Goal: Communication & Community: Answer question/provide support

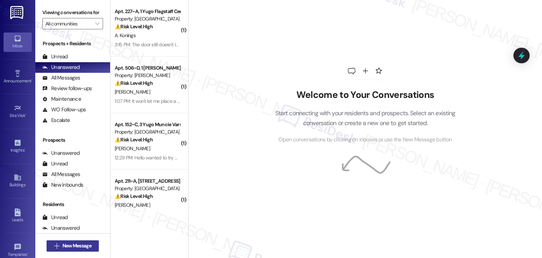
click at [83, 245] on span "New Message" at bounding box center [77, 245] width 29 height 7
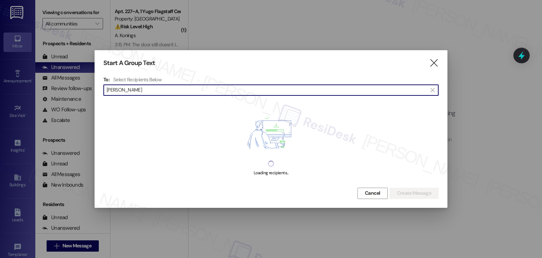
click at [126, 89] on input "Isabella Brown" at bounding box center [267, 90] width 321 height 10
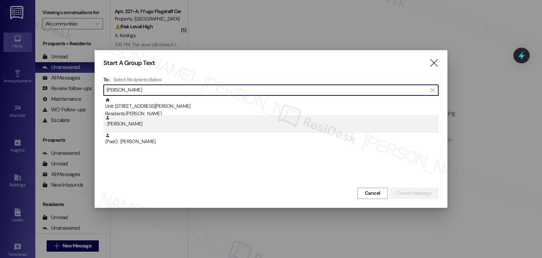
type input "Isabella Brown"
click at [141, 126] on div ": Isabella Brown" at bounding box center [272, 121] width 334 height 12
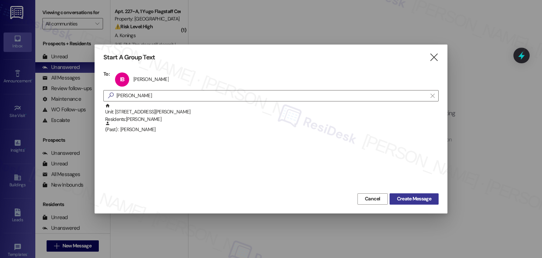
click at [403, 197] on span "Create Message" at bounding box center [414, 198] width 34 height 7
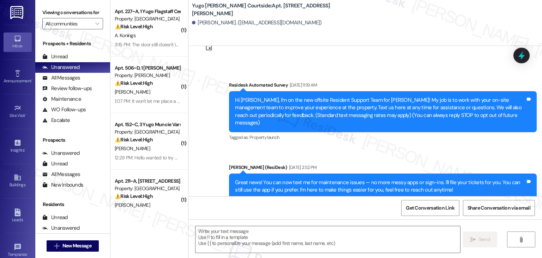
type textarea "Fetching suggested responses. Please feel free to read through the conversation…"
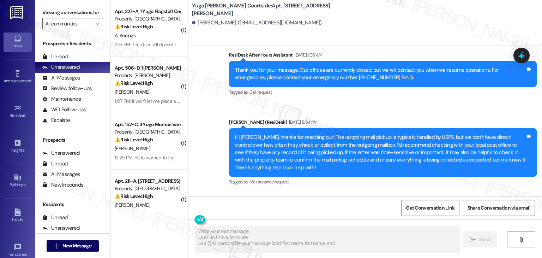
scroll to position [391, 0]
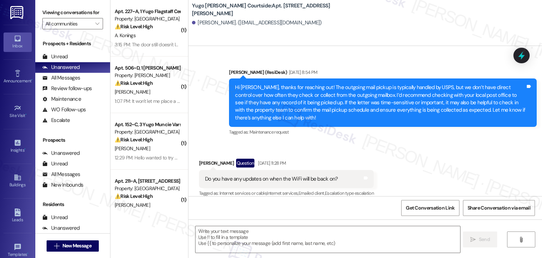
click at [429, 255] on div "Tagged as: Call request Click to highlight conversations about Call request" at bounding box center [383, 260] width 308 height 10
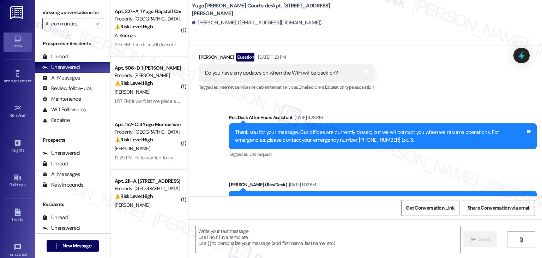
click at [429, 152] on div "Tagged as: Call request Click to highlight conversations about Call request" at bounding box center [383, 154] width 308 height 10
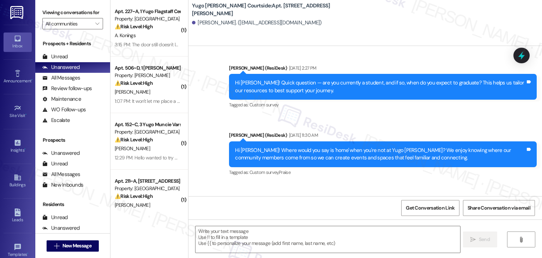
scroll to position [959, 0]
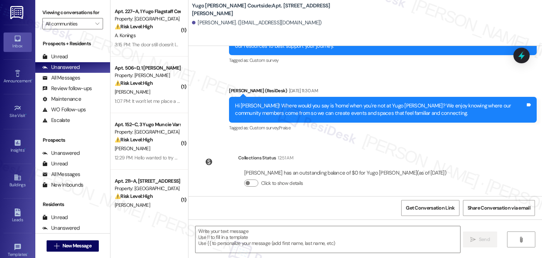
click at [245, 188] on div "Isabella Brown has an outstanding balance of $0 for Yugo Eugene Courtside (as o…" at bounding box center [345, 181] width 214 height 34
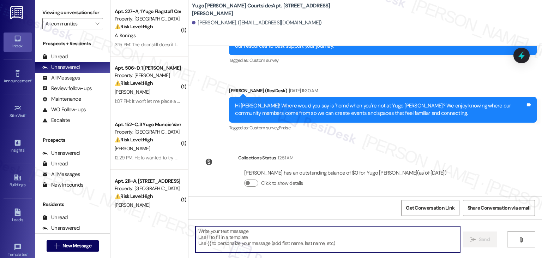
click at [247, 238] on textarea at bounding box center [328, 239] width 265 height 26
paste textarea "Hi {{first_name}}, As your lease comes to an end this month, please remember to…"
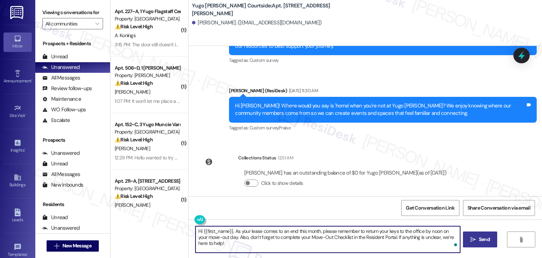
type textarea "Hi {{first_name}}, As your lease comes to an end this month, please remember to…"
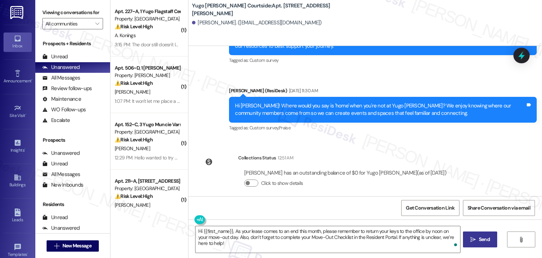
click at [484, 242] on span "Send" at bounding box center [484, 239] width 11 height 7
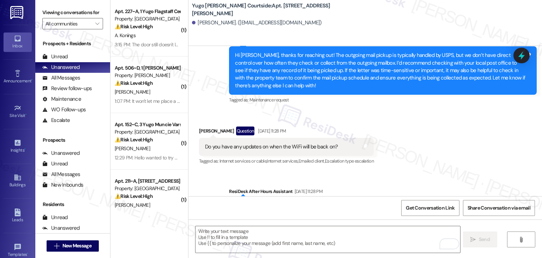
scroll to position [391, 0]
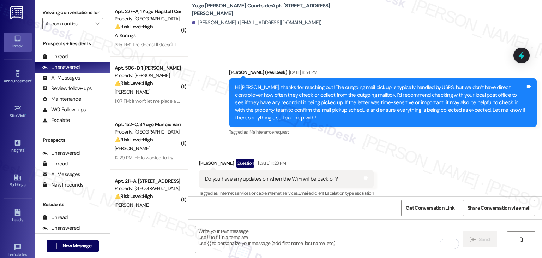
click at [414, 111] on div "Hi Isabella, thanks for reaching out! The outgoing mail pickup is typically han…" at bounding box center [380, 103] width 291 height 38
click at [419, 143] on div "Received via SMS Isabella Brown Question Apr 30, 2025 at 11:28 PM Do you have a…" at bounding box center [366, 173] width 354 height 61
click at [69, 246] on span "New Message" at bounding box center [77, 245] width 29 height 7
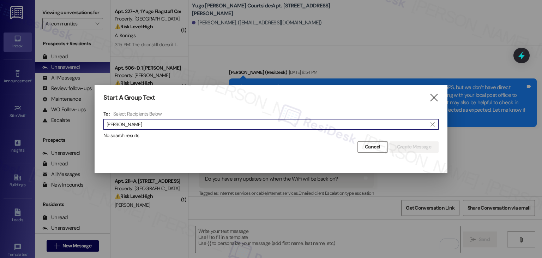
click at [122, 126] on input "Kayla Calvert" at bounding box center [267, 124] width 321 height 10
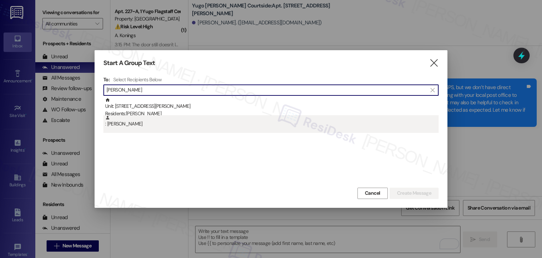
type input "Kayla Calvert"
click at [126, 123] on div ": Kayla Calvert" at bounding box center [272, 121] width 334 height 12
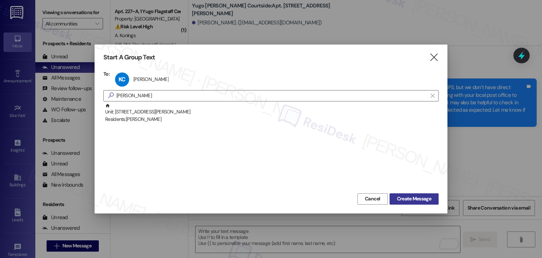
click at [401, 195] on span "Create Message" at bounding box center [414, 198] width 34 height 7
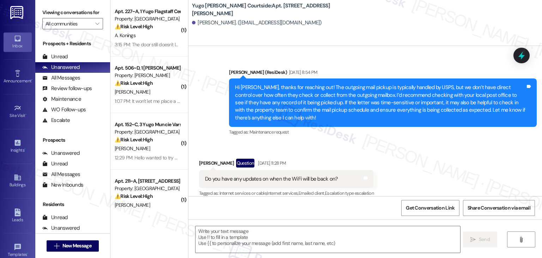
type textarea "Fetching suggested responses. Please feel free to read through the conversation…"
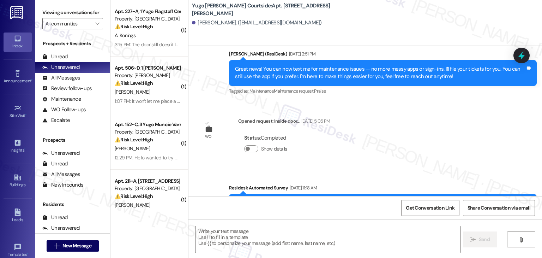
type textarea "Fetching suggested responses. Please feel free to read through the conversation…"
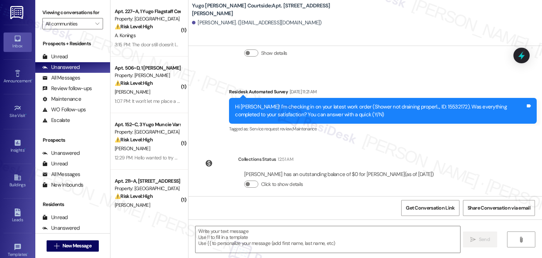
scroll to position [1234, 0]
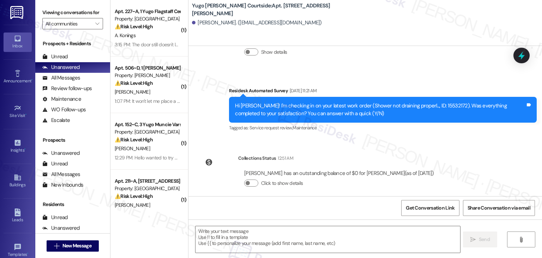
click at [210, 109] on div "Survey, sent via SMS Residesk Automated Survey Jun 26, 2025 at 11:21 AM Hi Kayl…" at bounding box center [366, 104] width 354 height 67
click at [295, 242] on textarea at bounding box center [328, 239] width 265 height 26
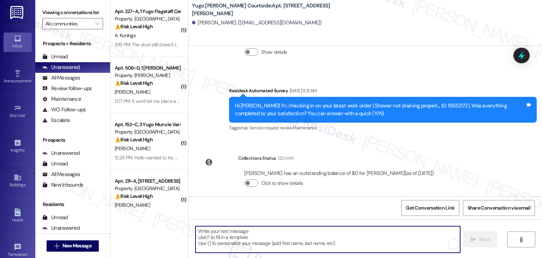
paste textarea "Hi {{first_name}}, As your lease comes to an end this month, please remember to…"
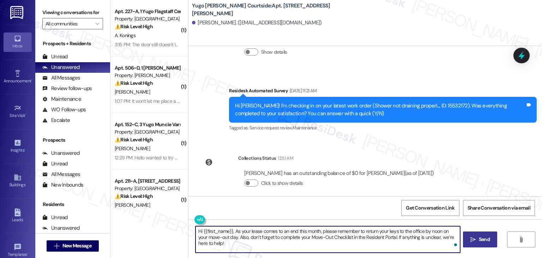
type textarea "Hi {{first_name}}, As your lease comes to an end this month, please remember to…"
click at [487, 236] on span "Send" at bounding box center [484, 239] width 11 height 7
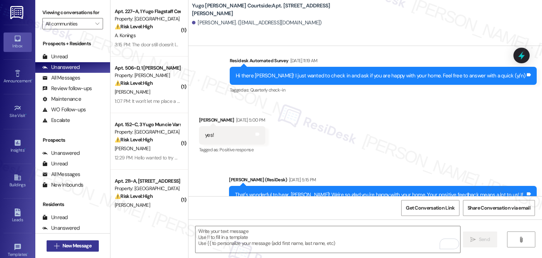
scroll to position [834, 0]
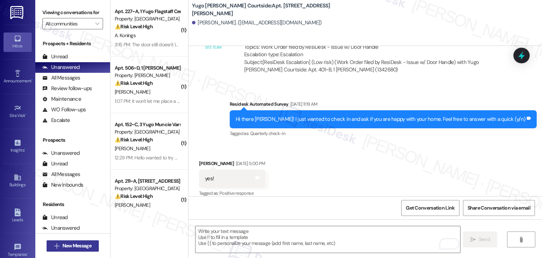
click at [63, 248] on span "New Message" at bounding box center [77, 245] width 29 height 7
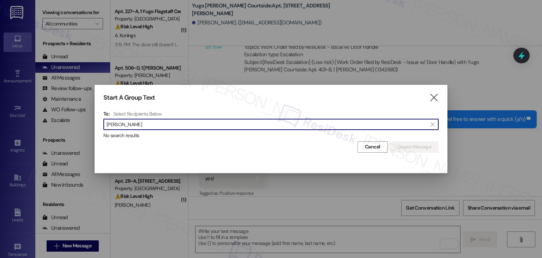
click at [125, 123] on input "Emma Kammerer" at bounding box center [267, 124] width 321 height 10
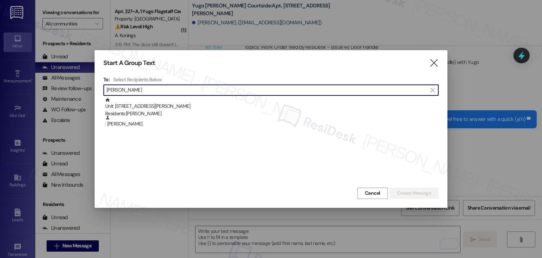
type input "Emma Kammerer"
click at [125, 123] on div ": Emma Kammerer" at bounding box center [272, 121] width 334 height 12
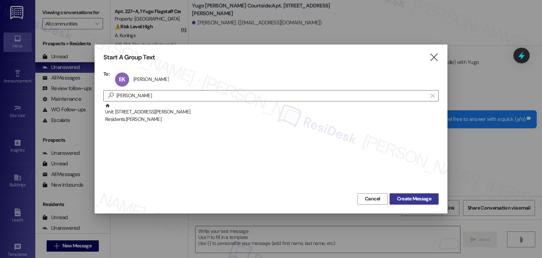
click at [405, 198] on span "Create Message" at bounding box center [414, 198] width 34 height 7
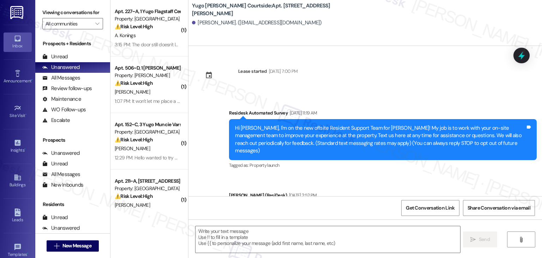
type textarea "Fetching suggested responses. Please feel free to read through the conversation…"
click at [424, 165] on div "Survey, sent via SMS Residesk Automated Survey Feb 20, 2025 at 11:19 AM Hi Emma…" at bounding box center [383, 140] width 319 height 72
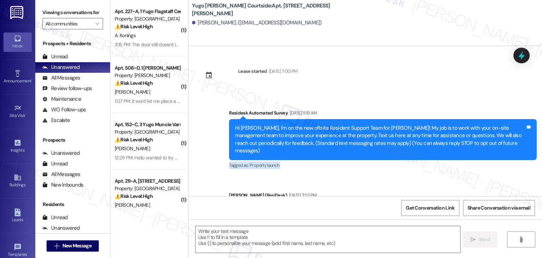
click at [424, 165] on div "Survey, sent via SMS Residesk Automated Survey Feb 20, 2025 at 11:19 AM Hi Emma…" at bounding box center [383, 140] width 319 height 72
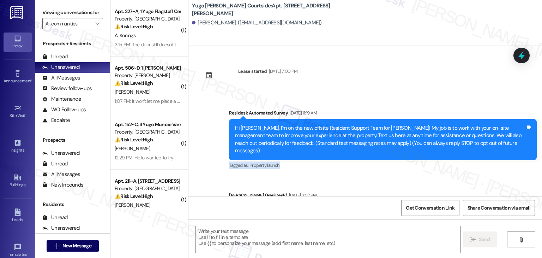
click at [424, 165] on div "Survey, sent via SMS Residesk Automated Survey Feb 20, 2025 at 11:19 AM Hi Emma…" at bounding box center [383, 140] width 319 height 72
click at [423, 163] on div "Survey, sent via SMS Residesk Automated Survey Feb 20, 2025 at 11:19 AM Hi Emma…" at bounding box center [383, 140] width 319 height 72
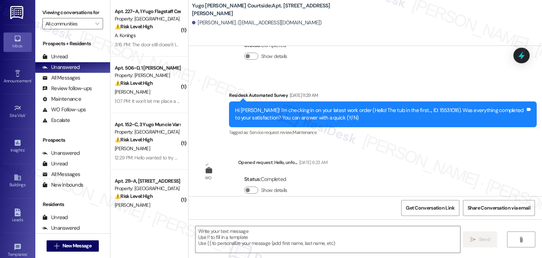
scroll to position [493, 0]
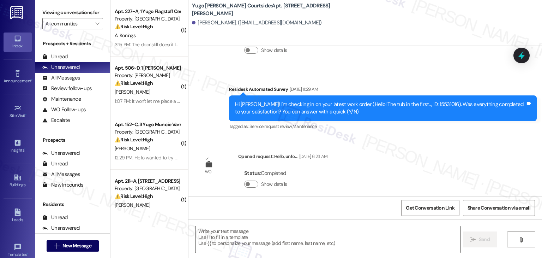
click at [264, 243] on textarea at bounding box center [328, 239] width 265 height 26
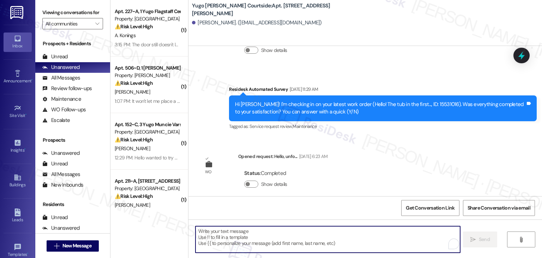
paste textarea "Hi {{first_name}}, As your lease comes to an end this month, please remember to…"
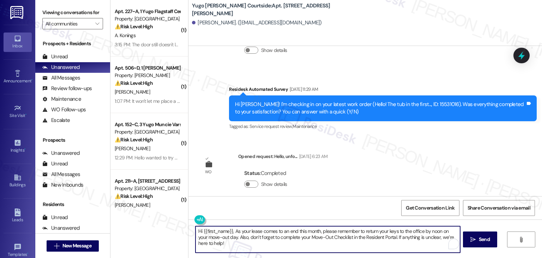
type textarea "Hi {{first_name}}, As your lease comes to an end this month, please remember to…"
click at [499, 243] on div "Hi {{first_name}}, As your lease comes to an end this month, please remember to…" at bounding box center [366, 245] width 354 height 53
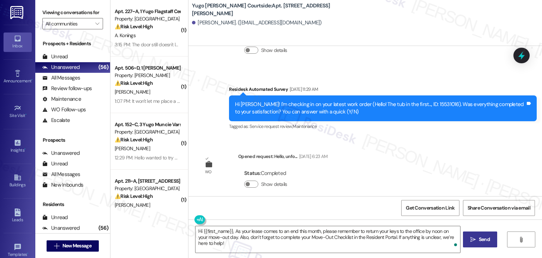
click at [480, 236] on button " Send" at bounding box center [480, 239] width 34 height 16
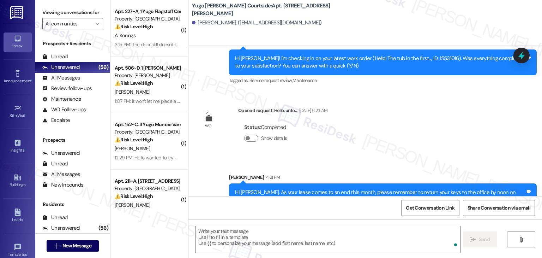
scroll to position [550, 0]
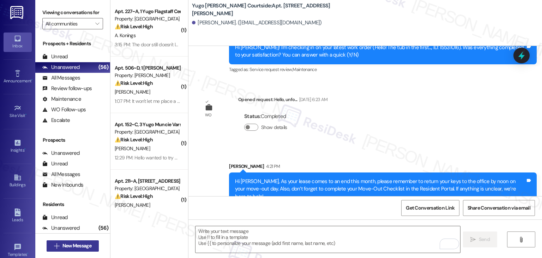
click at [84, 248] on span "New Message" at bounding box center [77, 245] width 29 height 7
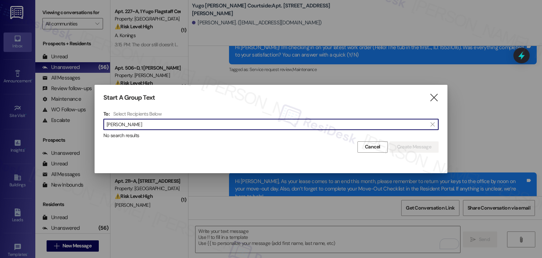
click at [121, 123] on input "Mara Nguyen" at bounding box center [267, 124] width 321 height 10
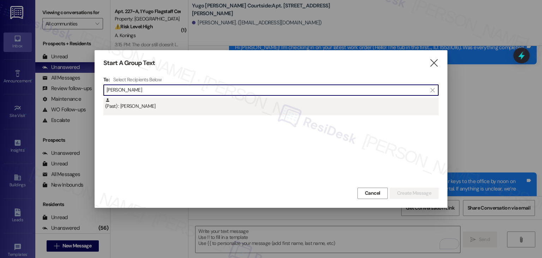
type input "Mara Nguyen"
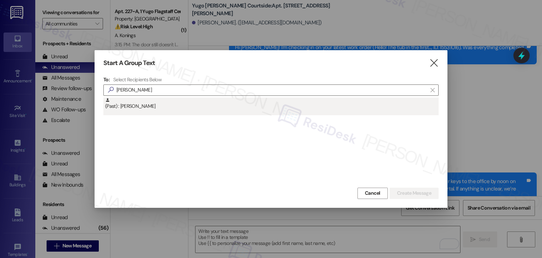
click at [132, 109] on div "(Past) : Mara Nguyen" at bounding box center [272, 103] width 334 height 12
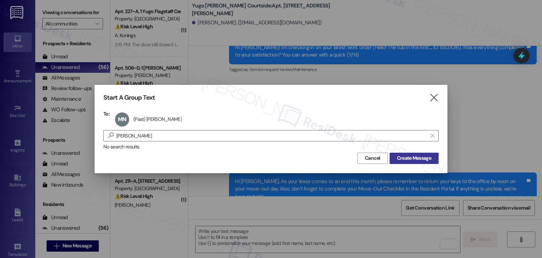
click at [408, 154] on span "Create Message" at bounding box center [414, 157] width 34 height 7
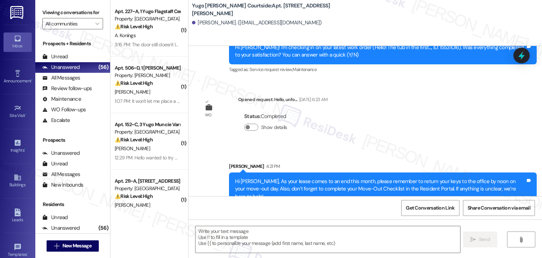
type textarea "Fetching suggested responses. Please feel free to read through the conversation…"
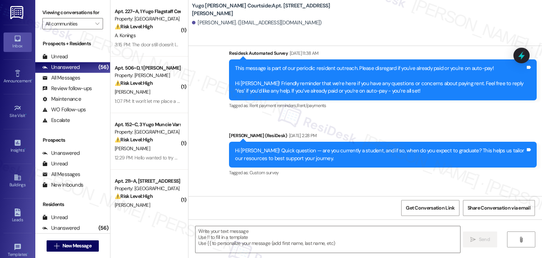
scroll to position [729, 0]
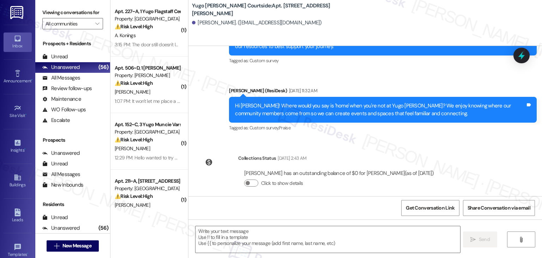
click at [289, 205] on div "Get Conversation Link Share Conversation via email" at bounding box center [366, 207] width 354 height 23
click at [266, 242] on textarea at bounding box center [328, 239] width 265 height 26
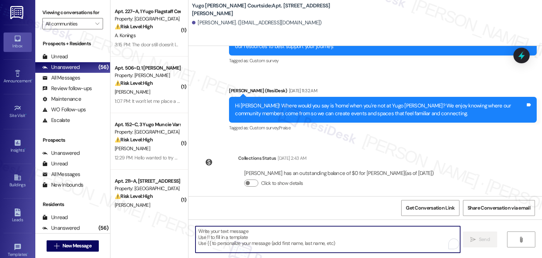
paste textarea "Hi {{first_name}}, As your lease comes to an end this month, please remember to…"
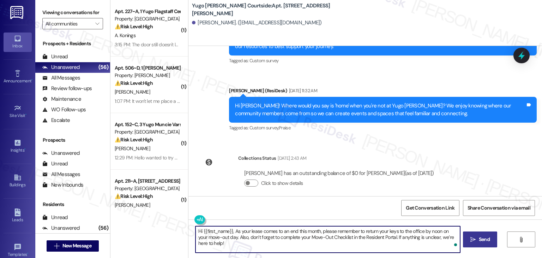
type textarea "Hi {{first_name}}, As your lease comes to an end this month, please remember to…"
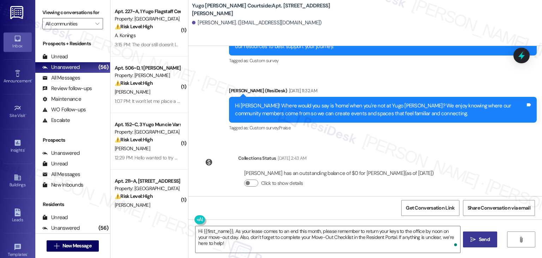
click at [487, 241] on span "Send" at bounding box center [484, 239] width 11 height 7
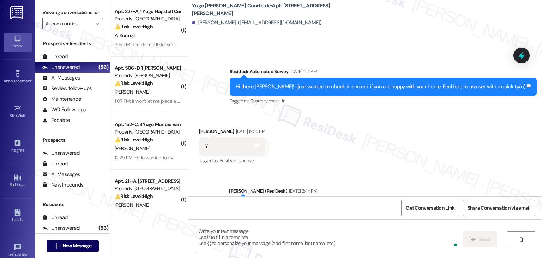
click at [373, 25] on div "Mara Nguyen. (maraknguyen@gmail.com)" at bounding box center [367, 23] width 350 height 14
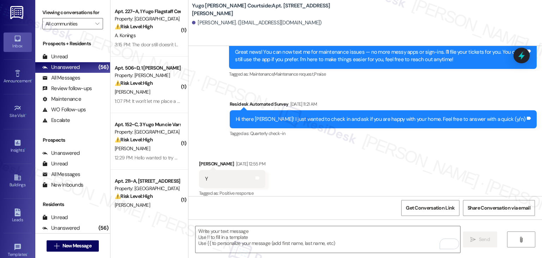
click at [373, 25] on div "Mara Nguyen. (maraknguyen@gmail.com)" at bounding box center [367, 23] width 350 height 14
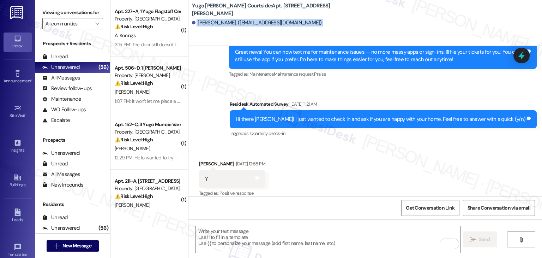
click at [373, 25] on div "Mara Nguyen. (maraknguyen@gmail.com)" at bounding box center [367, 23] width 350 height 14
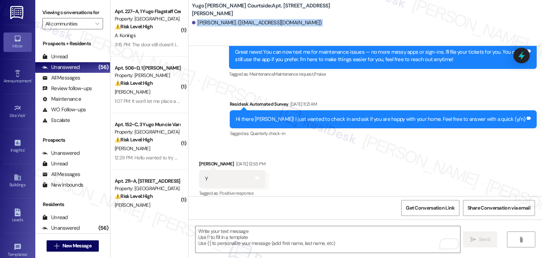
click at [373, 25] on div "Mara Nguyen. (maraknguyen@gmail.com)" at bounding box center [367, 23] width 350 height 14
click at [301, 187] on div "Received via SMS Mara Nguyen Mar 18, 2025 at 12:55 PM Y Tags and notes Tagged a…" at bounding box center [366, 174] width 354 height 60
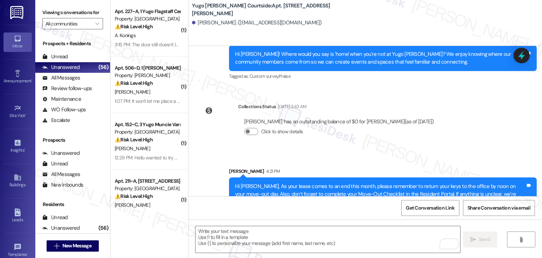
scroll to position [786, 0]
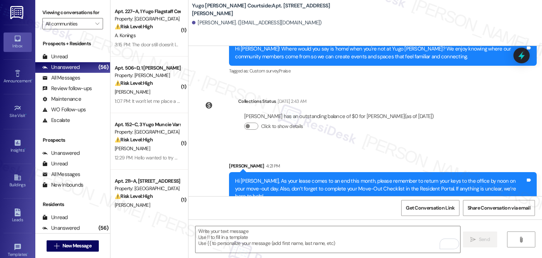
click at [411, 146] on div "Sent via SMS Sarah 4:21 PM Hi Mara, As your lease comes to an end this month, p…" at bounding box center [366, 178] width 354 height 64
click at [78, 246] on span "New Message" at bounding box center [77, 245] width 29 height 7
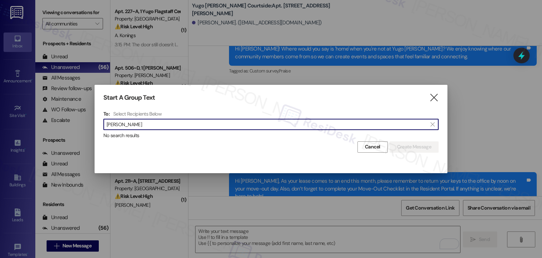
click at [123, 122] on input "Sofia Fowler" at bounding box center [267, 124] width 321 height 10
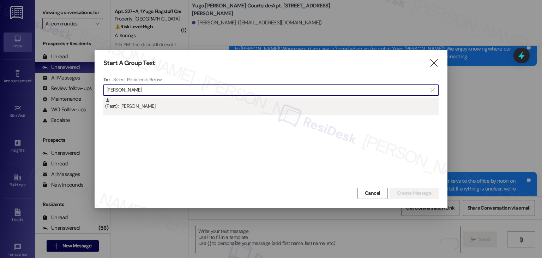
type input "Sofia Fowler"
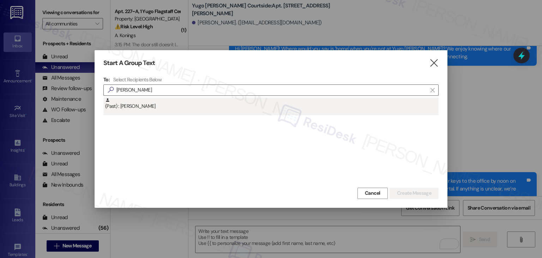
click at [131, 110] on div "(Past) : Sofia Fowler" at bounding box center [271, 106] width 336 height 18
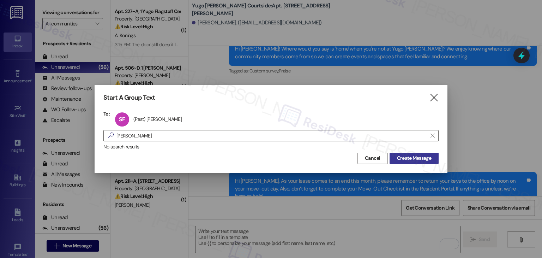
click at [428, 162] on button "Create Message" at bounding box center [414, 158] width 49 height 11
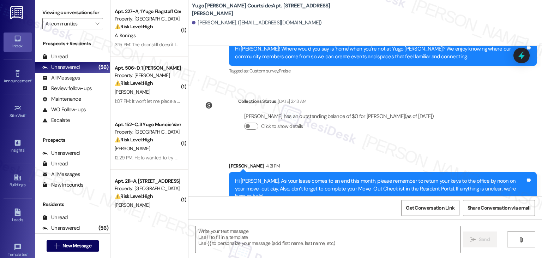
type textarea "Fetching suggested responses. Please feel free to read through the conversation…"
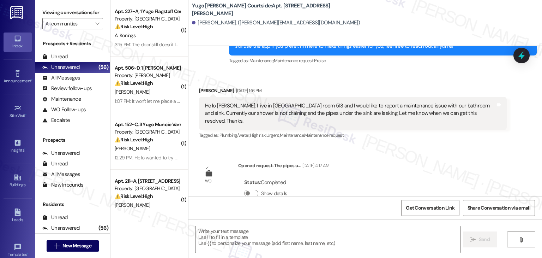
type textarea "Fetching suggested responses. Please feel free to read through the conversation…"
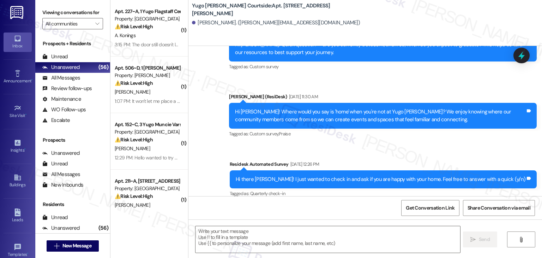
scroll to position [1731, 0]
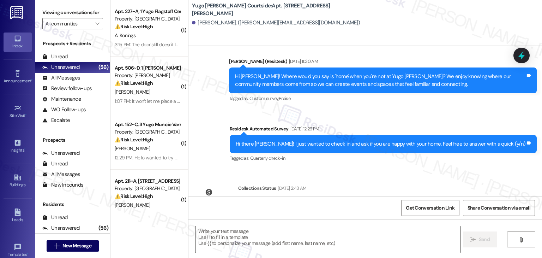
click at [269, 229] on textarea at bounding box center [328, 239] width 265 height 26
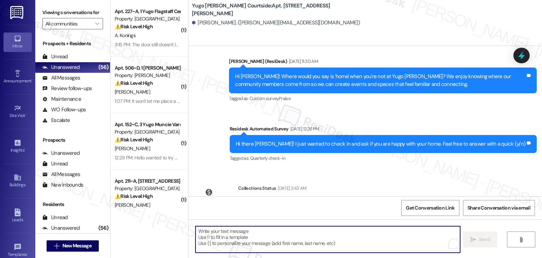
paste textarea "Hi {{first_name}}, As your lease comes to an end this month, please remember to…"
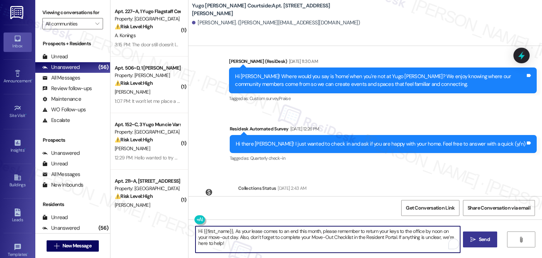
type textarea "Hi {{first_name}}, As your lease comes to an end this month, please remember to…"
click at [485, 239] on span "Send" at bounding box center [484, 239] width 11 height 7
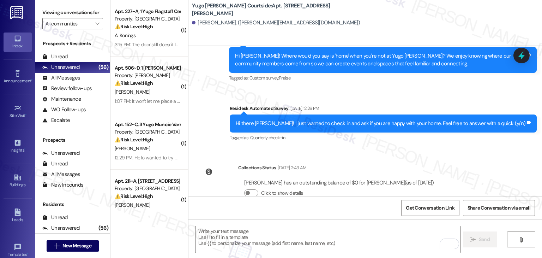
scroll to position [1787, 0]
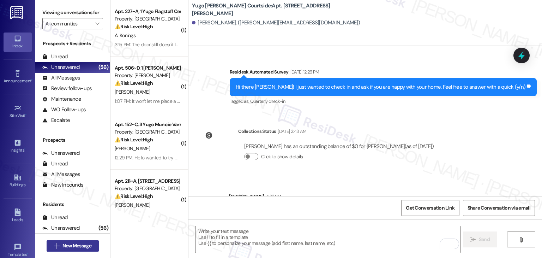
click at [81, 248] on span "New Message" at bounding box center [77, 245] width 29 height 7
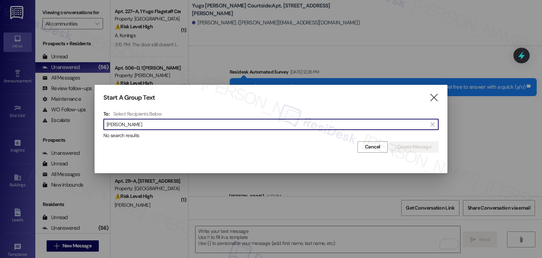
click at [122, 122] on input "Kirsten Nguyen" at bounding box center [267, 124] width 321 height 10
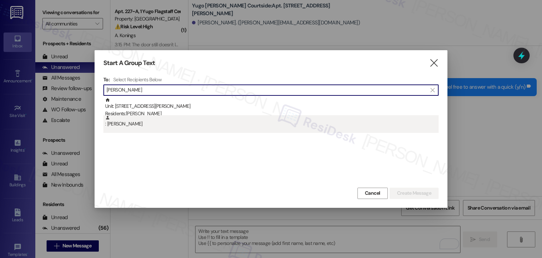
type input "Kirsten Nguyen"
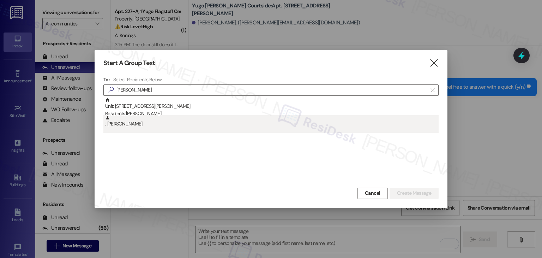
click at [144, 123] on div ": Kirsten Nguyen" at bounding box center [272, 121] width 334 height 12
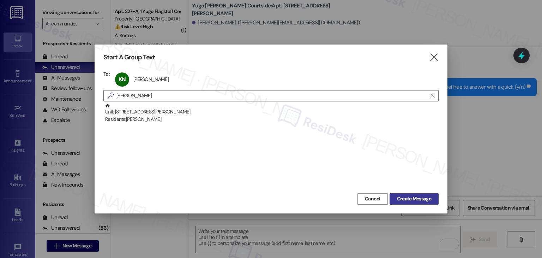
click at [416, 201] on span "Create Message" at bounding box center [414, 198] width 34 height 7
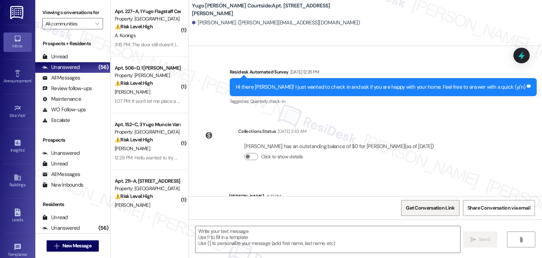
type textarea "Fetching suggested responses. Please feel free to read through the conversation…"
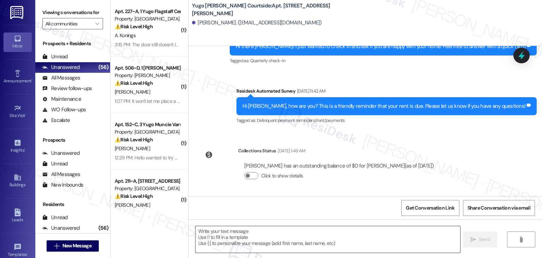
scroll to position [776, 0]
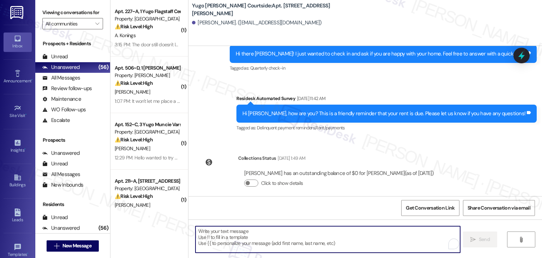
click at [249, 234] on textarea "To enrich screen reader interactions, please activate Accessibility in Grammarl…" at bounding box center [328, 239] width 265 height 26
paste textarea "Hi {{first_name}}, As your lease comes to an end this month, please remember to…"
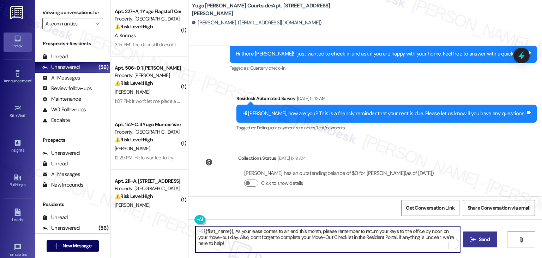
type textarea "Hi {{first_name}}, As your lease comes to an end this month, please remember to…"
click at [480, 237] on span "Send" at bounding box center [484, 239] width 11 height 7
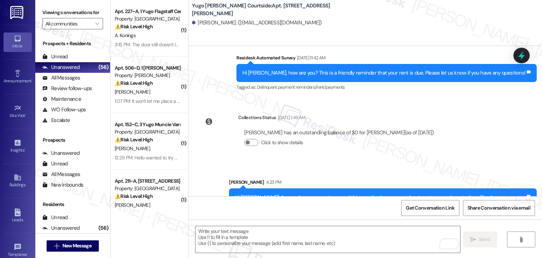
scroll to position [832, 0]
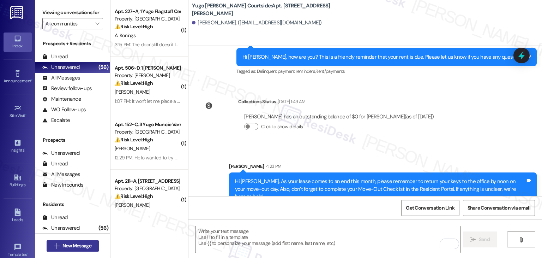
click at [89, 244] on span "New Message" at bounding box center [77, 245] width 29 height 7
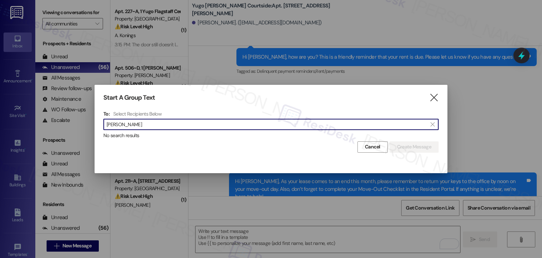
click at [127, 125] on input "Natalya Pulido" at bounding box center [267, 124] width 321 height 10
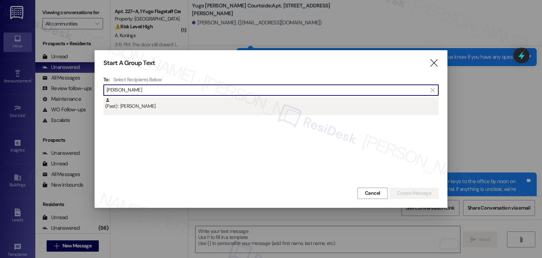
type input "Natalya Pulido"
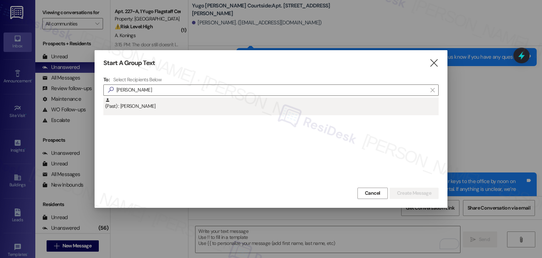
click at [135, 108] on div "(Past) : Natalya Pulido" at bounding box center [272, 103] width 334 height 12
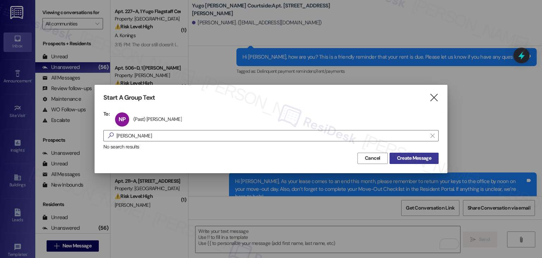
click at [406, 158] on span "Create Message" at bounding box center [414, 157] width 34 height 7
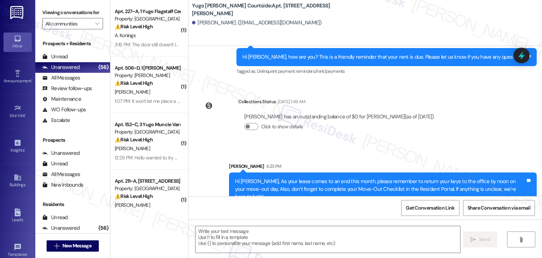
type textarea "Fetching suggested responses. Please feel free to read through the conversation…"
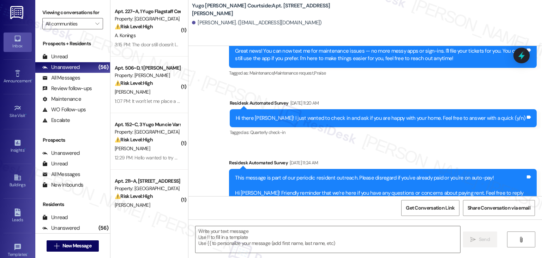
type textarea "Fetching suggested responses. Please feel free to read through the conversation…"
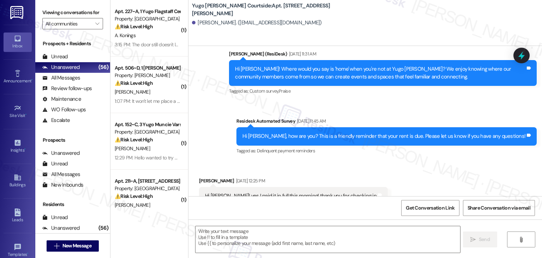
scroll to position [599, 0]
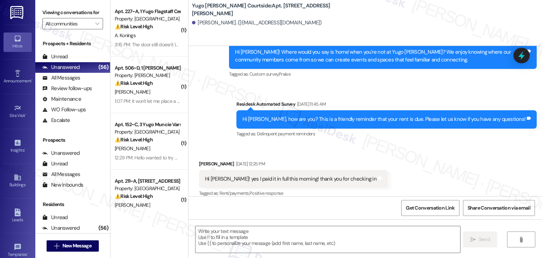
click at [439, 148] on div "Received via SMS Natalya Pulido Jun 03, 2025 at 12:25 PM Hi sarah! yes I paid i…" at bounding box center [366, 174] width 354 height 60
click at [434, 153] on div "Received via SMS Natalya Pulido Jun 03, 2025 at 12:25 PM Hi sarah! yes I paid i…" at bounding box center [366, 174] width 354 height 60
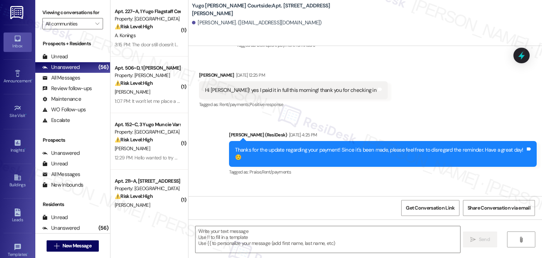
scroll to position [724, 0]
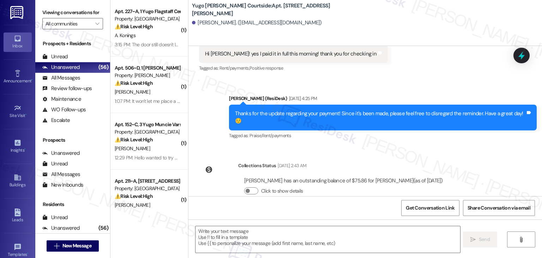
click at [445, 162] on div "Collections Status Jun 29, 2025 at 2:43 AM" at bounding box center [343, 167] width 211 height 10
click at [281, 228] on textarea at bounding box center [328, 239] width 265 height 26
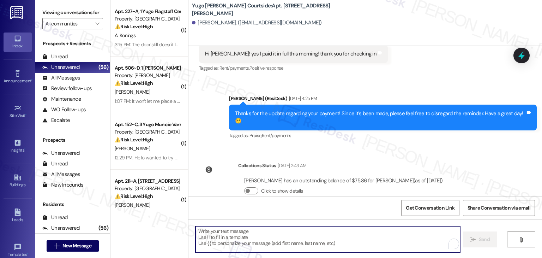
paste textarea "Hi {{first_name}}, As your lease comes to an end this month, please remember to…"
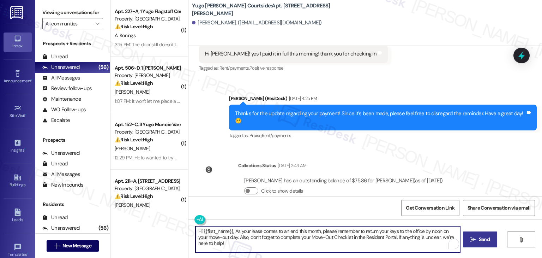
type textarea "Hi {{first_name}}, As your lease comes to an end this month, please remember to…"
click at [487, 238] on span "Send" at bounding box center [484, 239] width 11 height 7
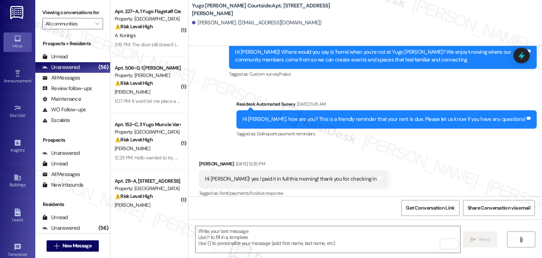
scroll to position [781, 0]
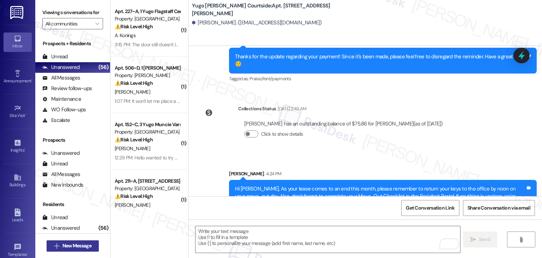
click at [69, 246] on span "New Message" at bounding box center [77, 245] width 29 height 7
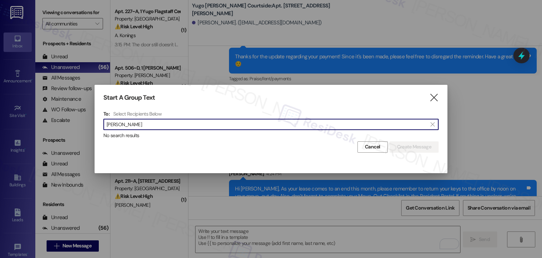
click at [122, 126] on input "Ivana Martinez" at bounding box center [267, 124] width 321 height 10
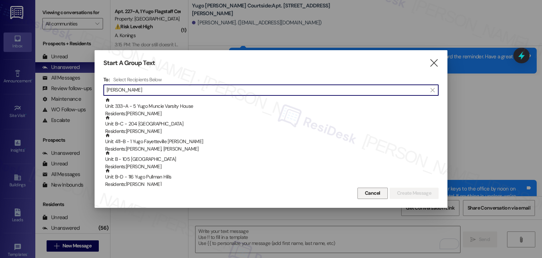
type input "Martinez"
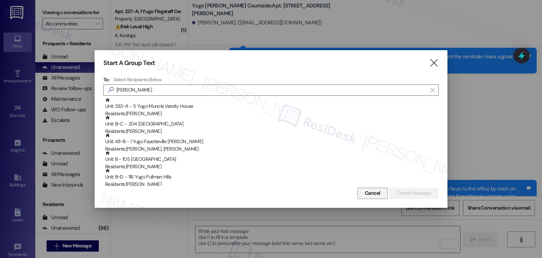
click at [377, 191] on span "Cancel" at bounding box center [373, 192] width 16 height 7
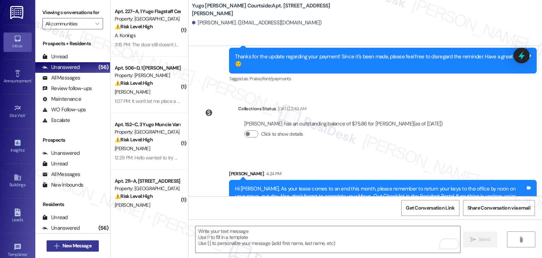
click at [84, 244] on span "New Message" at bounding box center [77, 245] width 29 height 7
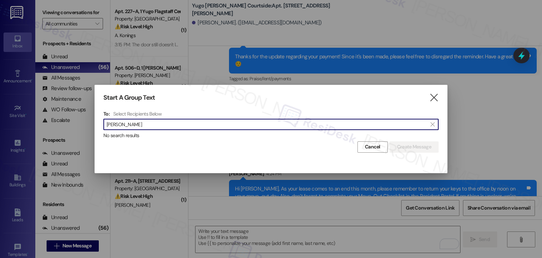
click at [123, 123] on input "Alexia Jimenez" at bounding box center [267, 124] width 321 height 10
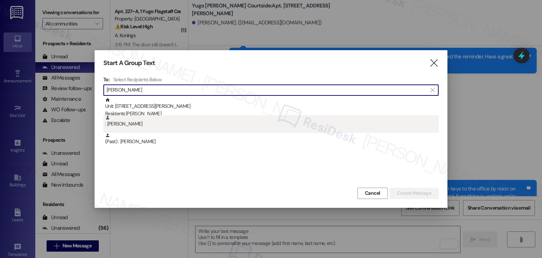
type input "Alexia Jimenez"
click at [151, 127] on div ": Alexia Jimenez" at bounding box center [271, 124] width 336 height 18
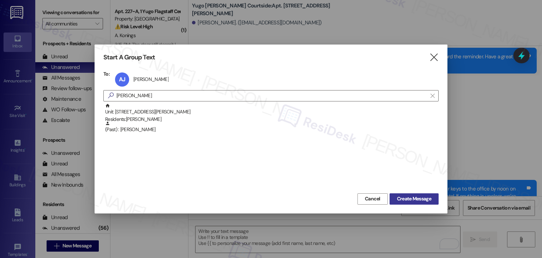
click at [407, 199] on span "Create Message" at bounding box center [414, 198] width 34 height 7
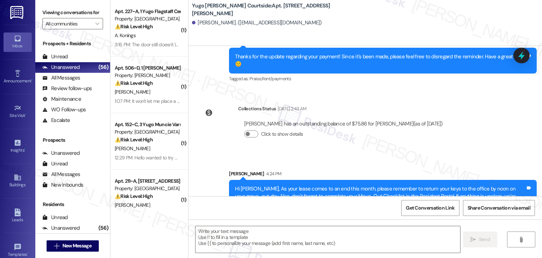
type textarea "Fetching suggested responses. Please feel free to read through the conversation…"
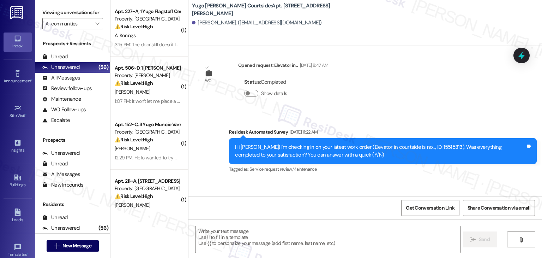
scroll to position [640, 0]
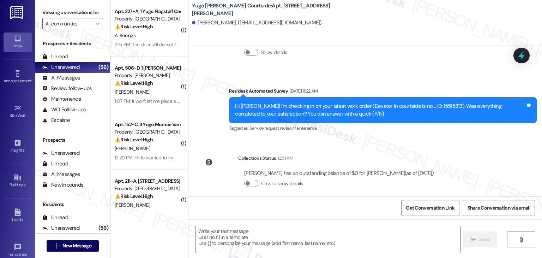
drag, startPoint x: 219, startPoint y: 116, endPoint x: 231, endPoint y: 120, distance: 12.5
click at [219, 116] on div "Survey, sent via SMS Residesk Automated Survey Jun 13, 2025 at 11:22 AM Hi Alex…" at bounding box center [366, 104] width 354 height 67
click at [267, 234] on textarea at bounding box center [328, 239] width 265 height 26
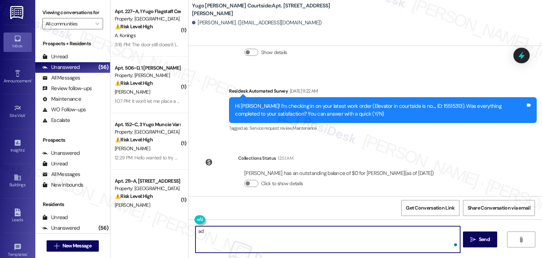
type textarea "a"
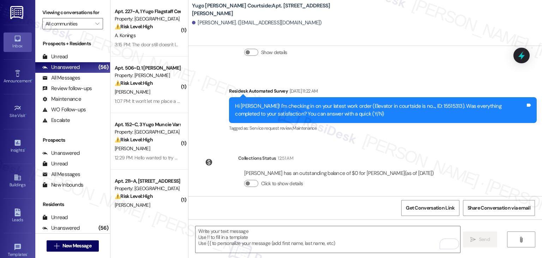
click at [301, 212] on div "Get Conversation Link Share Conversation via email" at bounding box center [366, 207] width 354 height 23
click at [287, 233] on textarea "To enrich screen reader interactions, please activate Accessibility in Grammarl…" at bounding box center [328, 239] width 265 height 26
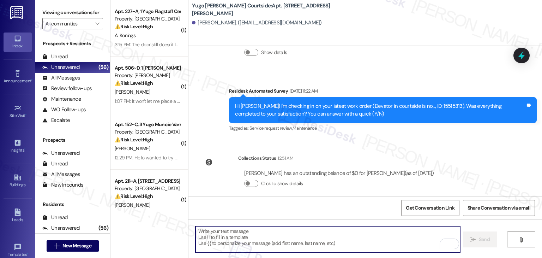
paste textarea "Hi {{first_name}}, As your lease comes to an end this month, please remember to…"
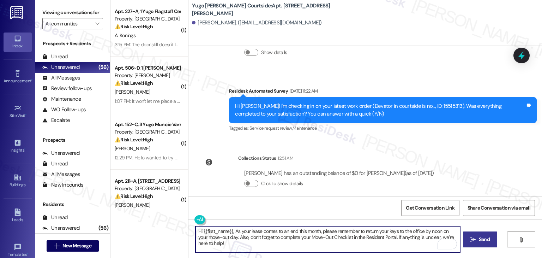
type textarea "Hi {{first_name}}, As your lease comes to an end this month, please remember to…"
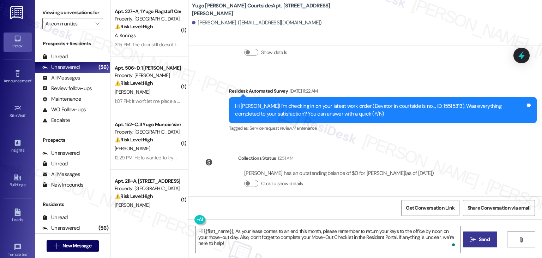
click at [486, 236] on span "Send" at bounding box center [484, 239] width 11 height 7
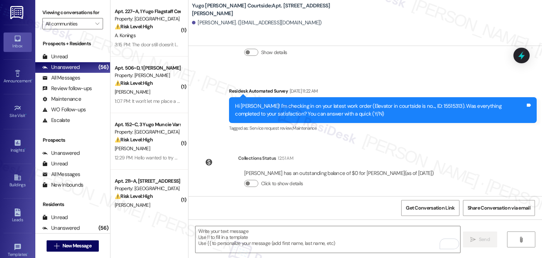
scroll to position [697, 0]
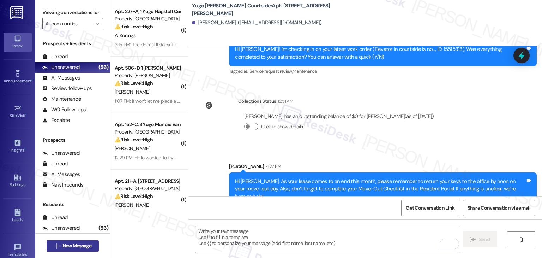
click at [68, 246] on span "New Message" at bounding box center [77, 245] width 29 height 7
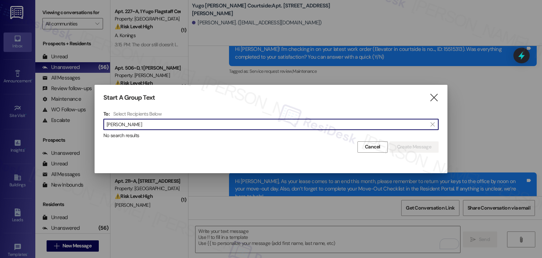
click at [123, 125] on input "Nayelie Navarrete Lopez" at bounding box center [267, 124] width 321 height 10
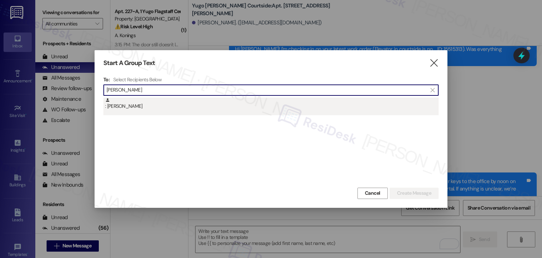
type input "Nayelie Navarrete Lopez"
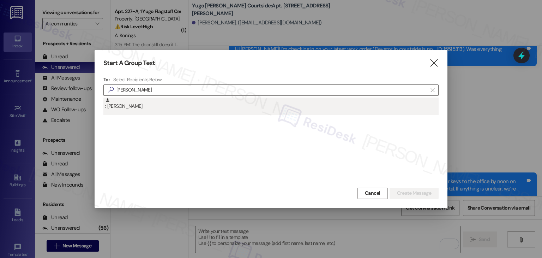
click at [133, 106] on div ": Nayelie Navarrete Lopez" at bounding box center [272, 103] width 334 height 12
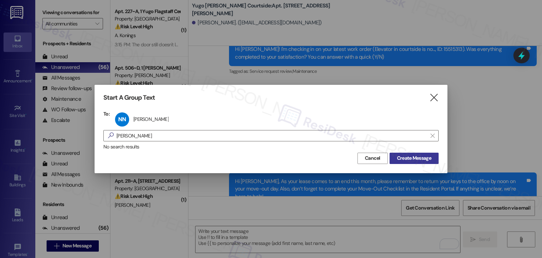
click at [433, 157] on button "Create Message" at bounding box center [414, 158] width 49 height 11
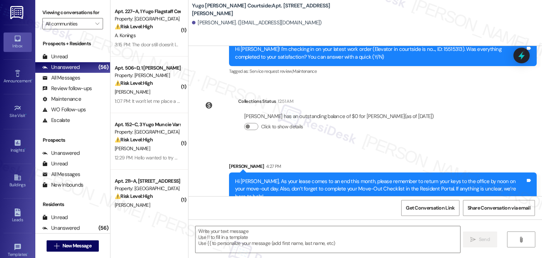
type textarea "Fetching suggested responses. Please feel free to read through the conversation…"
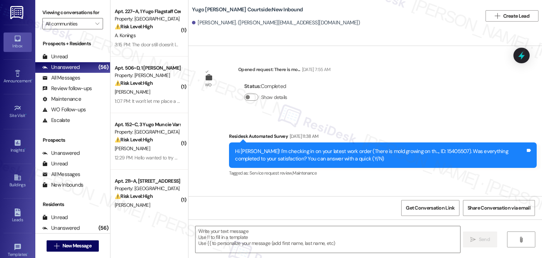
type textarea "Fetching suggested responses. Please feel free to read through the conversation…"
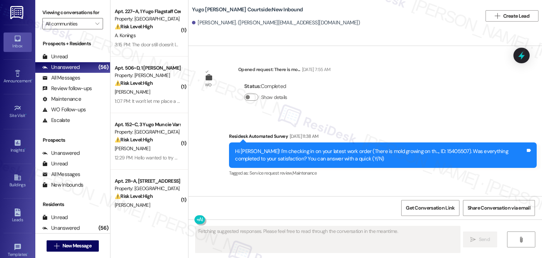
scroll to position [165, 0]
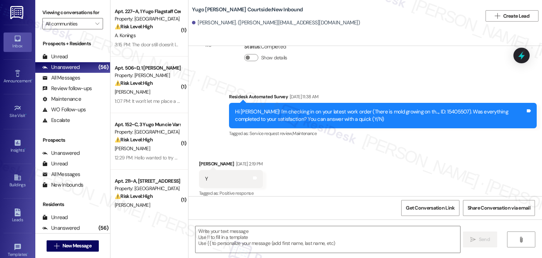
click at [434, 149] on div "Received via SMS Nayelie Navarrete Lopez Feb 27, 2025 at 2:19 PM Y Tags and not…" at bounding box center [366, 174] width 354 height 60
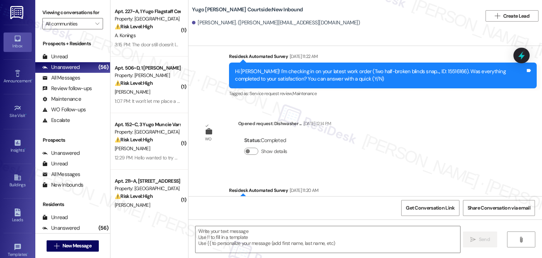
scroll to position [761, 0]
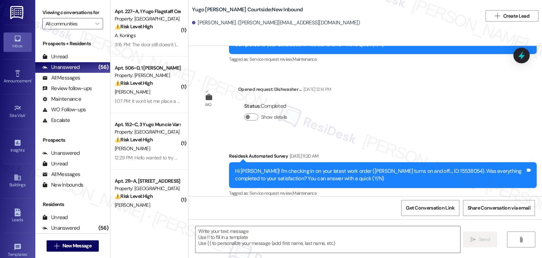
click at [268, 213] on div "Get Conversation Link Share Conversation via email" at bounding box center [366, 207] width 354 height 23
click at [263, 238] on textarea at bounding box center [328, 239] width 265 height 26
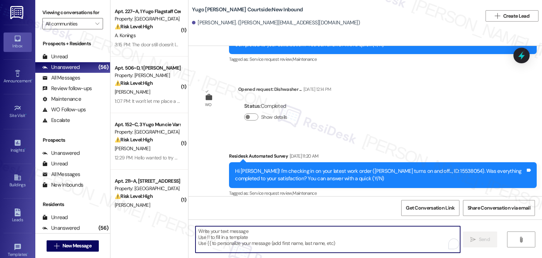
paste textarea "Hi {{first_name}}, As your lease comes to an end this month, please remember to…"
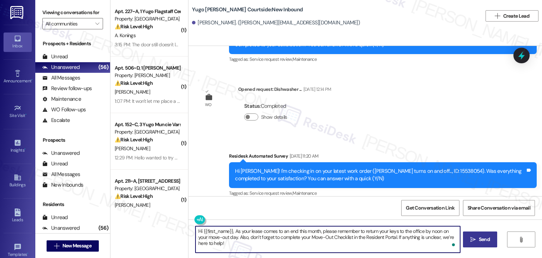
type textarea "Hi {{first_name}}, As your lease comes to an end this month, please remember to…"
click at [487, 241] on span "Send" at bounding box center [484, 239] width 11 height 7
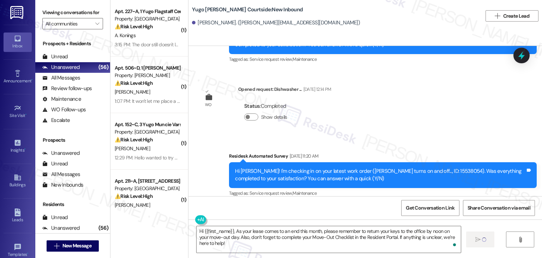
click at [368, 32] on div "Yugo Eugene Courtside: New Inbound Nayelie Navarrete Lopez. (lopez.nayelie10@gm…" at bounding box center [366, 23] width 354 height 46
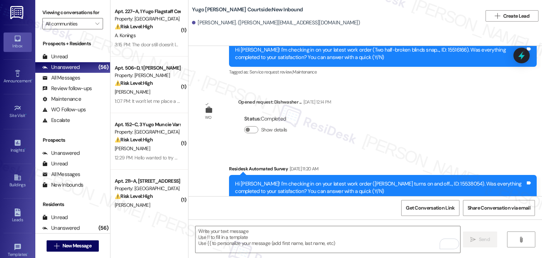
scroll to position [818, 0]
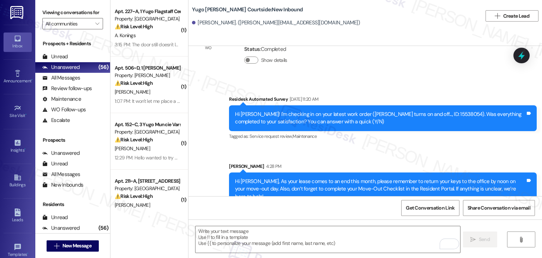
click at [453, 140] on div "Survey, sent via SMS Residesk Automated Survey Jul 11, 2025 at 11:20 AM Hi Naye…" at bounding box center [366, 144] width 354 height 131
click at [77, 245] on span "New Message" at bounding box center [77, 245] width 29 height 7
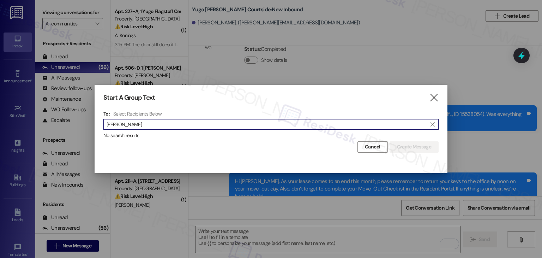
click at [117, 122] on input "Julia Hoy" at bounding box center [267, 124] width 321 height 10
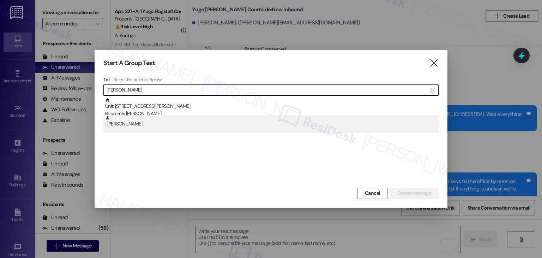
type input "Julia Hoy"
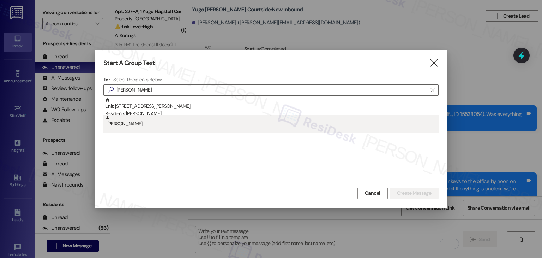
click at [127, 125] on div ": Julia Hoy" at bounding box center [272, 121] width 334 height 12
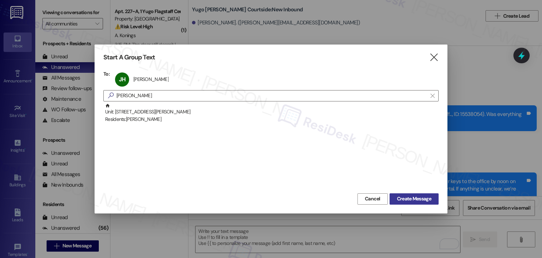
click at [425, 200] on span "Create Message" at bounding box center [414, 198] width 34 height 7
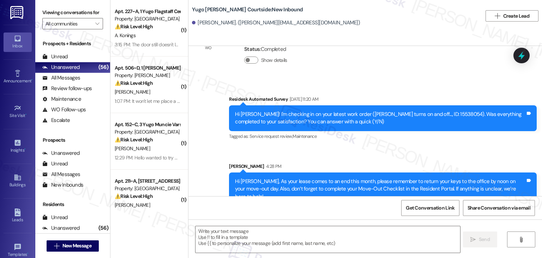
type textarea "Fetching suggested responses. Please feel free to read through the conversation…"
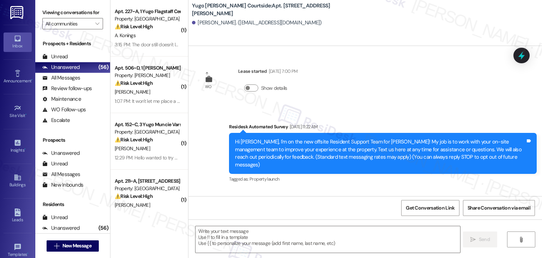
type textarea "Fetching suggested responses. Please feel free to read through the conversation…"
click at [288, 180] on div "Survey, sent via SMS Residesk Automated Survey Feb 20, 2025 at 11:22 AM Hi Juli…" at bounding box center [383, 154] width 319 height 72
click at [296, 227] on textarea at bounding box center [328, 239] width 265 height 26
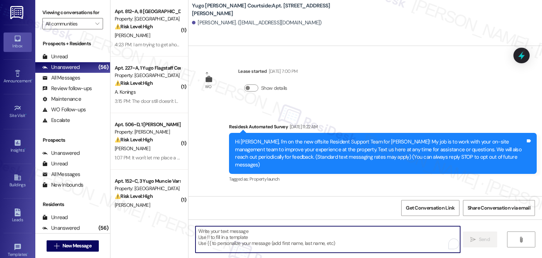
click at [297, 234] on textarea "To enrich screen reader interactions, please activate Accessibility in Grammarl…" at bounding box center [328, 239] width 265 height 26
paste textarea "Hi {{first_name}}, As your lease comes to an end this month, please remember to…"
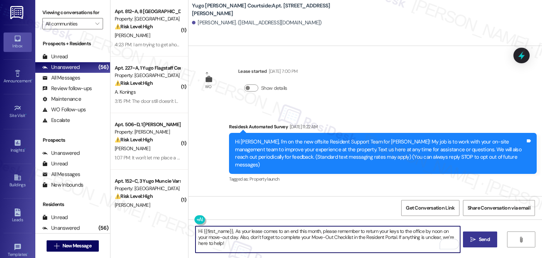
type textarea "Hi {{first_name}}, As your lease comes to an end this month, please remember to…"
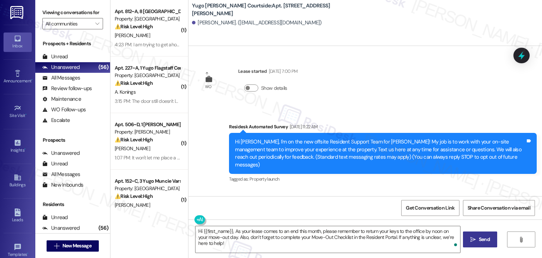
click at [482, 242] on span "Send" at bounding box center [484, 239] width 11 height 7
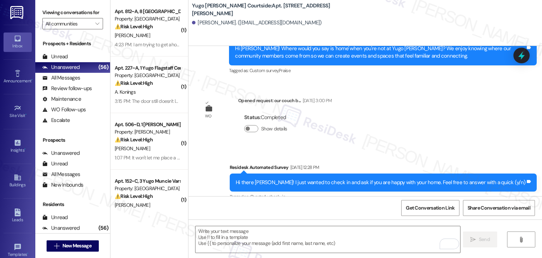
scroll to position [822, 0]
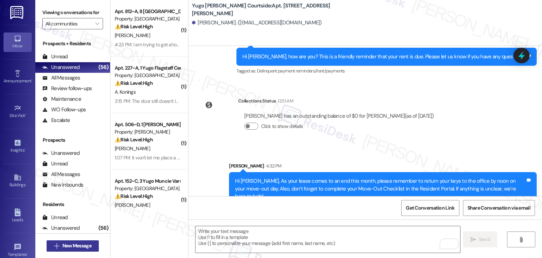
click at [78, 245] on span "New Message" at bounding box center [77, 245] width 29 height 7
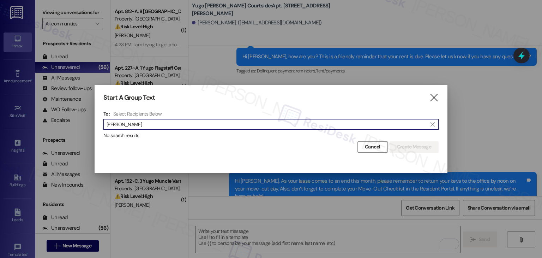
click at [122, 128] on input "Haley Vandecoevering" at bounding box center [267, 124] width 321 height 10
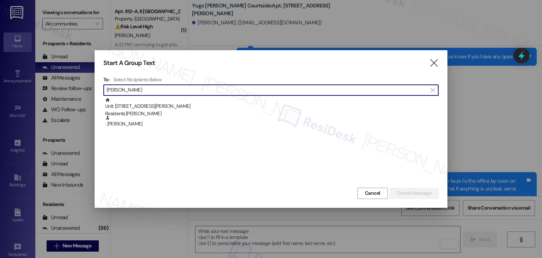
type input "Haley Vandecoevering"
click at [122, 128] on div ": Haley Vandecoevering" at bounding box center [271, 124] width 336 height 18
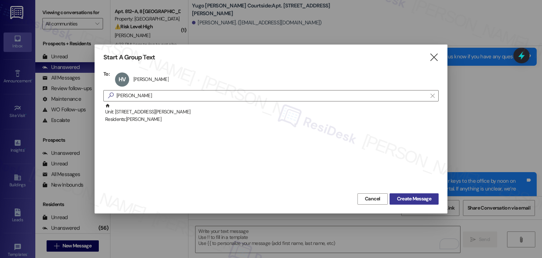
click at [405, 196] on span "Create Message" at bounding box center [414, 198] width 34 height 7
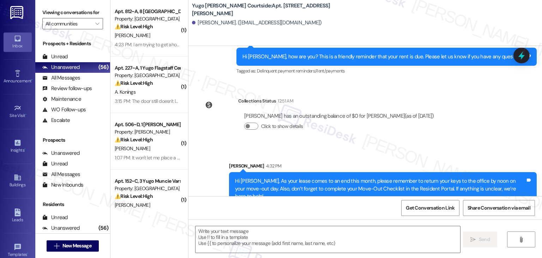
type textarea "Fetching suggested responses. Please feel free to read through the conversation…"
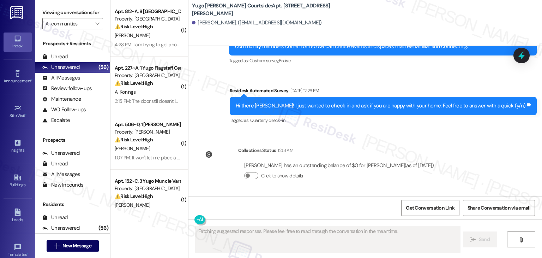
scroll to position [605, 0]
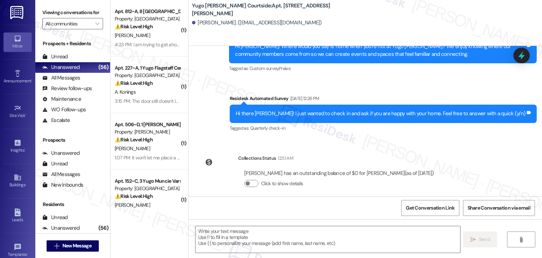
click at [499, 150] on div "Lease started Sep 18, 2024 at 7:00 PM Survey, sent via SMS Residesk Automated S…" at bounding box center [366, 121] width 354 height 150
click at [281, 198] on div "Get Conversation Link Share Conversation via email" at bounding box center [366, 207] width 354 height 23
click at [267, 239] on textarea at bounding box center [328, 239] width 265 height 26
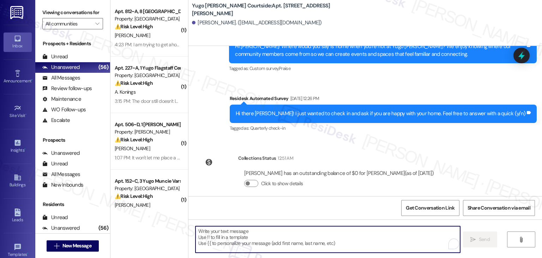
paste textarea "Hi {{first_name}}, As your lease comes to an end this month, please remember to…"
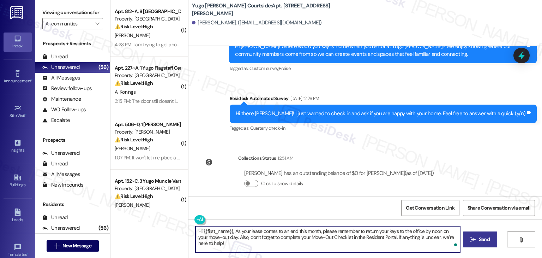
type textarea "Hi {{first_name}}, As your lease comes to an end this month, please remember to…"
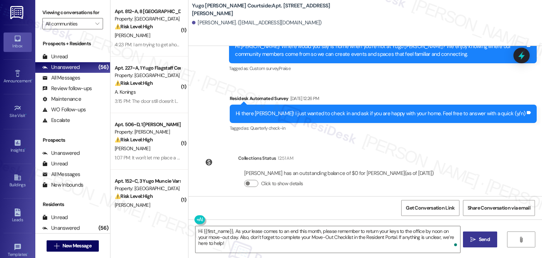
click at [484, 240] on span "Send" at bounding box center [484, 239] width 11 height 7
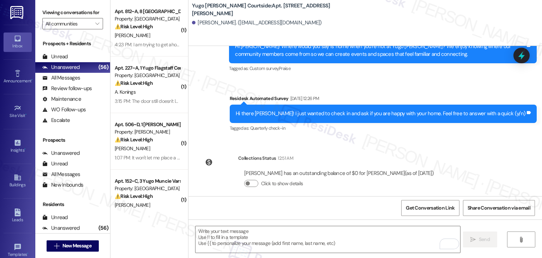
scroll to position [662, 0]
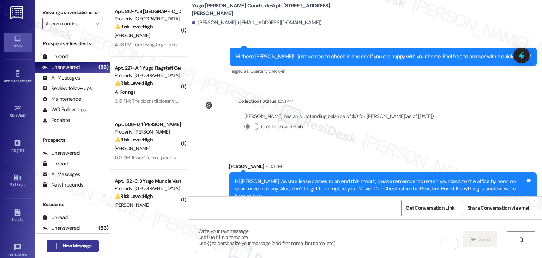
click at [85, 244] on span "New Message" at bounding box center [77, 245] width 29 height 7
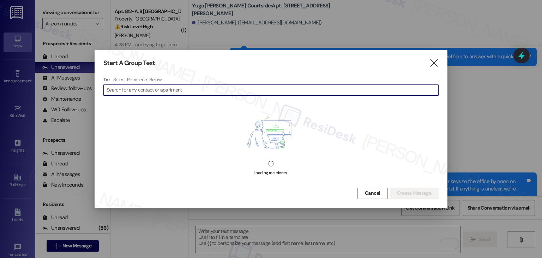
paste input "Ella Iverson"
click at [117, 87] on input "Ella Iverson" at bounding box center [267, 90] width 321 height 10
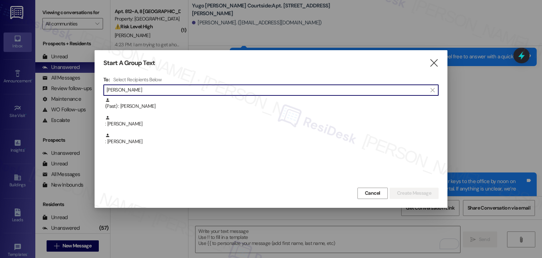
click at [120, 87] on input "Iverson" at bounding box center [267, 90] width 321 height 10
paste input "Jacob Shelt"
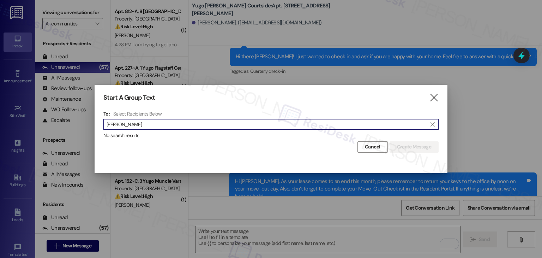
click at [123, 125] on input "Jacob Shelton" at bounding box center [267, 124] width 321 height 10
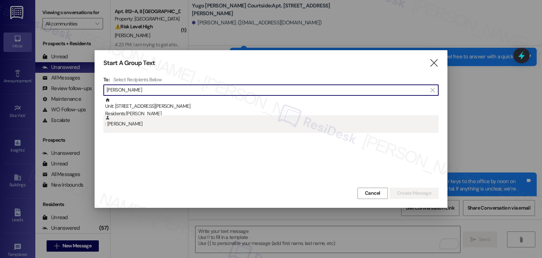
type input "[PERSON_NAME]"
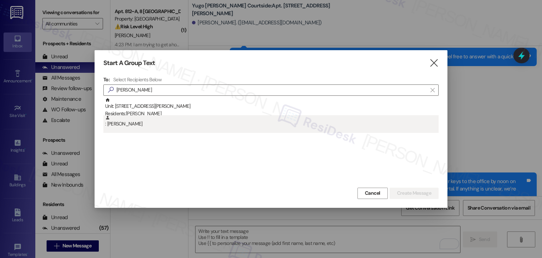
click at [121, 123] on div ": Jacob Shelton" at bounding box center [272, 121] width 334 height 12
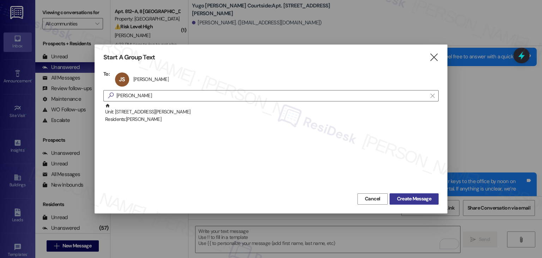
click at [423, 197] on span "Create Message" at bounding box center [414, 198] width 34 height 7
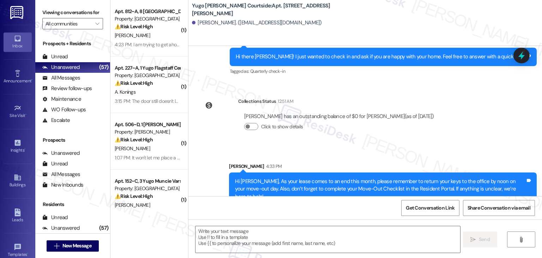
type textarea "Fetching suggested responses. Please feel free to read through the conversation…"
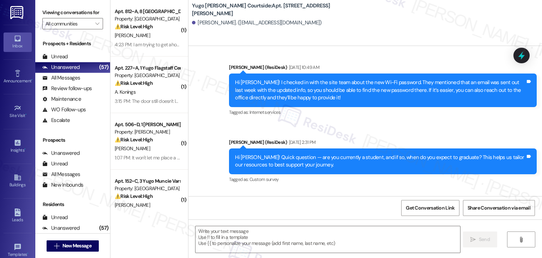
scroll to position [587, 0]
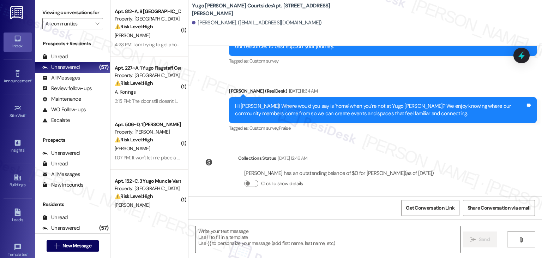
click at [264, 240] on textarea at bounding box center [328, 239] width 265 height 26
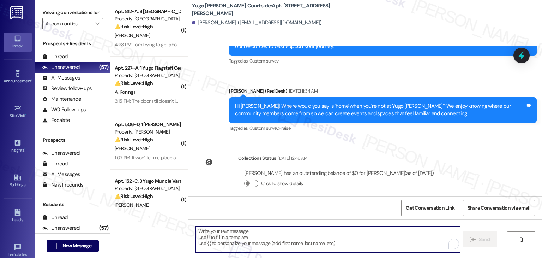
paste textarea "Hi {{first_name}}, As your lease comes to an end this month, please remember to…"
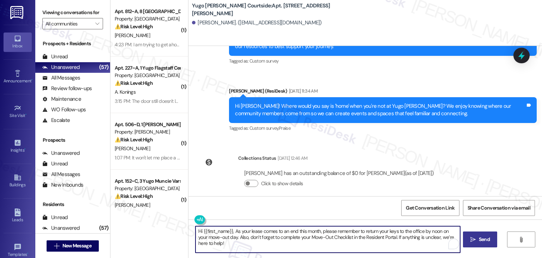
type textarea "Hi {{first_name}}, As your lease comes to an end this month, please remember to…"
click at [471, 241] on icon "" at bounding box center [473, 240] width 5 height 6
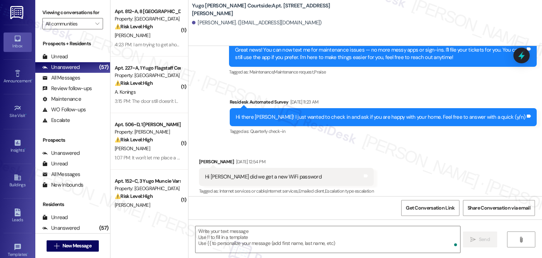
scroll to position [158, 0]
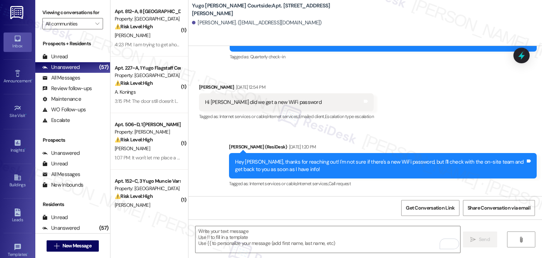
scroll to position [335, 0]
